Goal: Task Accomplishment & Management: Manage account settings

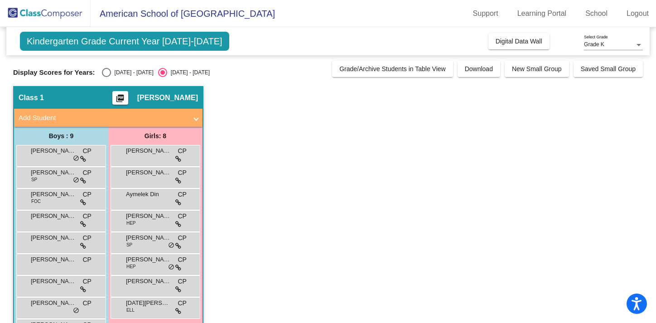
scroll to position [32, 0]
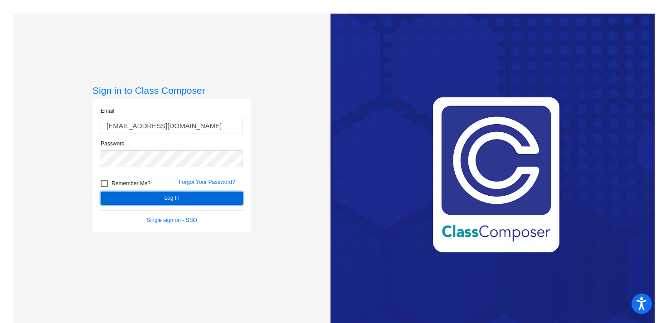
click at [180, 197] on button "Log In" at bounding box center [172, 198] width 142 height 13
click at [178, 198] on button "Log In" at bounding box center [172, 198] width 142 height 13
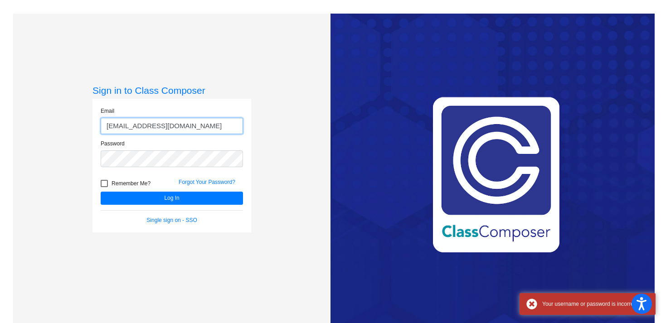
click at [161, 127] on input "carmel_pezzullo@yahoo.com" at bounding box center [172, 126] width 142 height 17
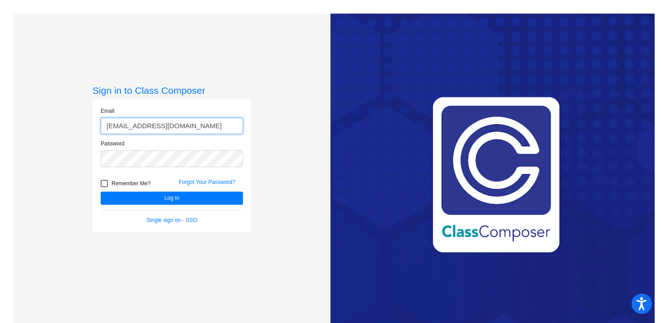
click at [161, 127] on input "carmel_pezzullo@yahoo.com" at bounding box center [172, 126] width 142 height 17
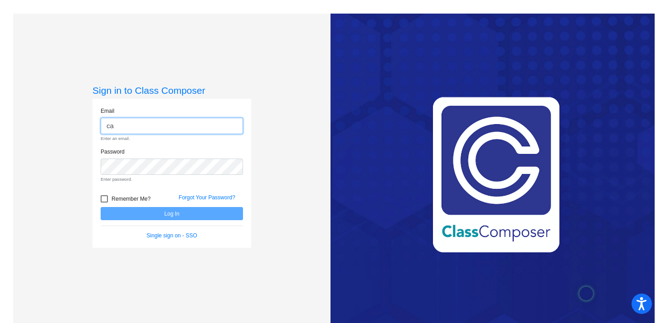
type input "c"
type input "carmel.pezzullo@asd.edu.qa"
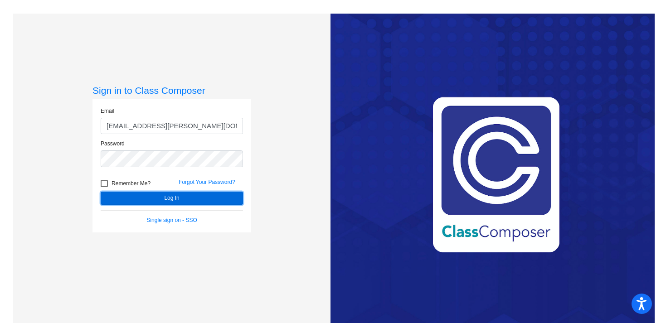
click at [187, 198] on button "Log In" at bounding box center [172, 198] width 142 height 13
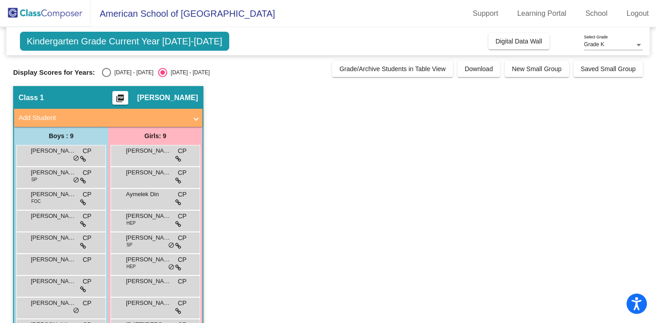
scroll to position [32, 0]
